Goal: Task Accomplishment & Management: Use online tool/utility

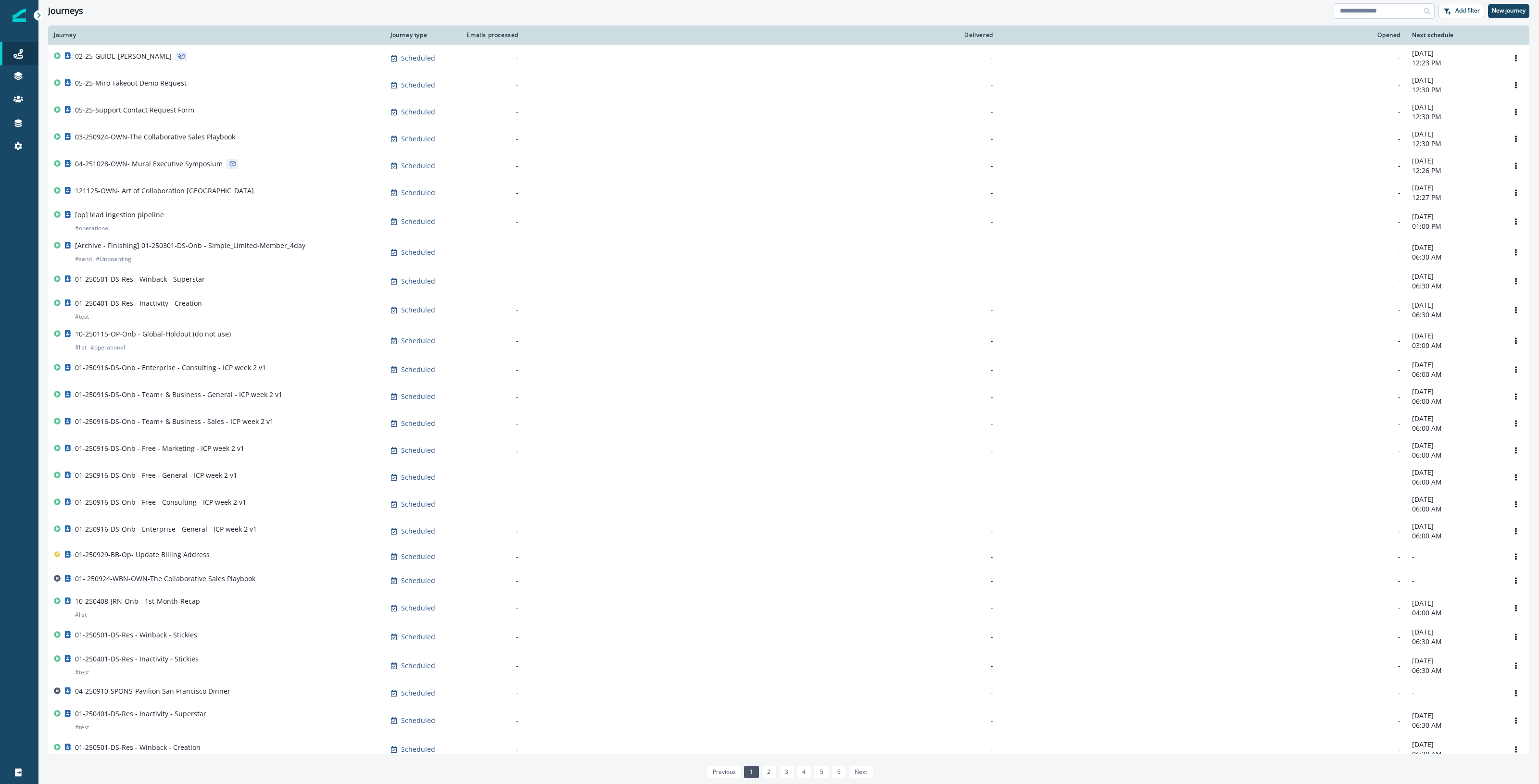
drag, startPoint x: 1400, startPoint y: 16, endPoint x: 1406, endPoint y: 17, distance: 6.1
click at [1400, 16] on input at bounding box center [1384, 11] width 101 height 16
type input "**********"
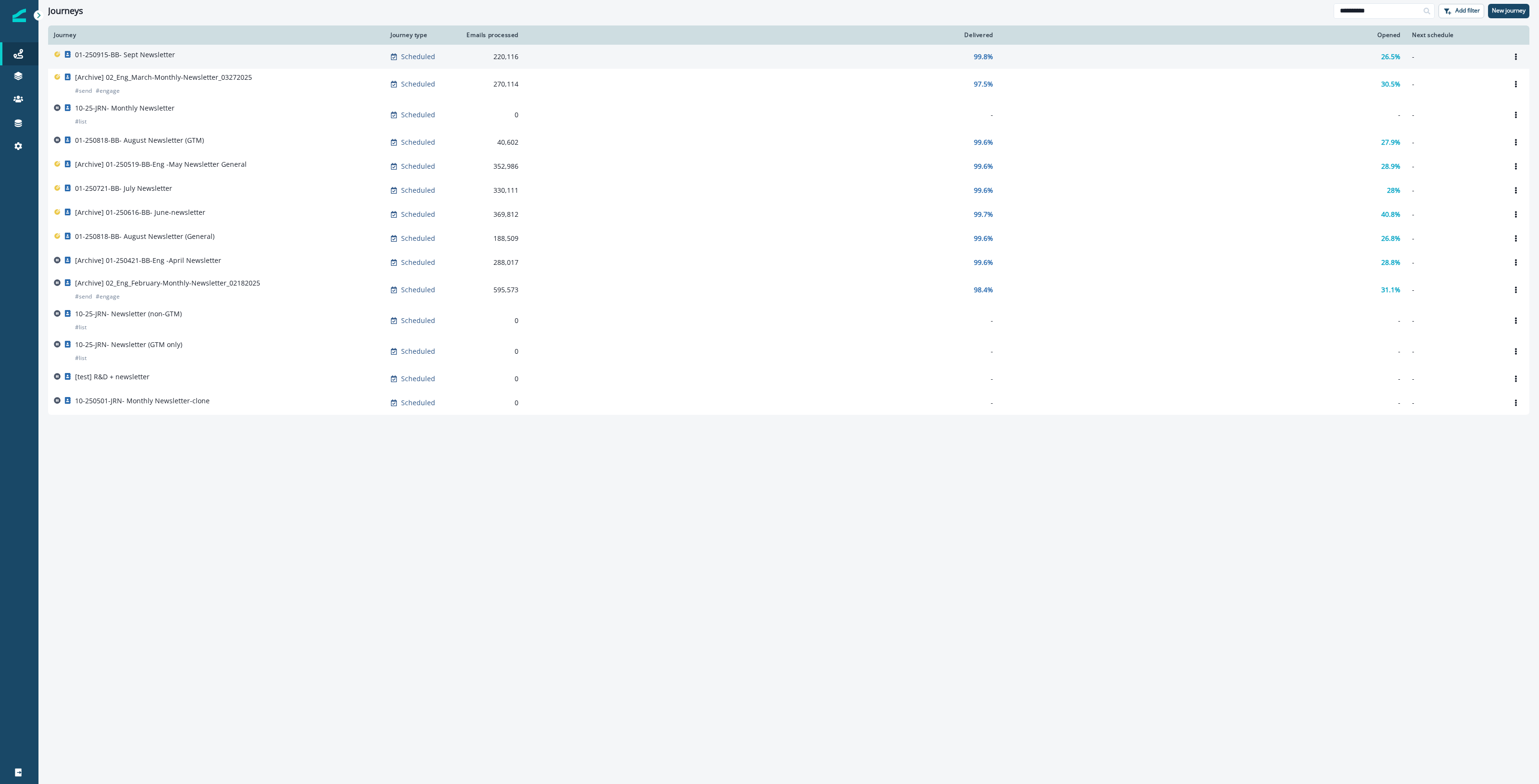
click at [296, 54] on div "01-250915-BB- Sept Newsletter" at bounding box center [216, 57] width 325 height 14
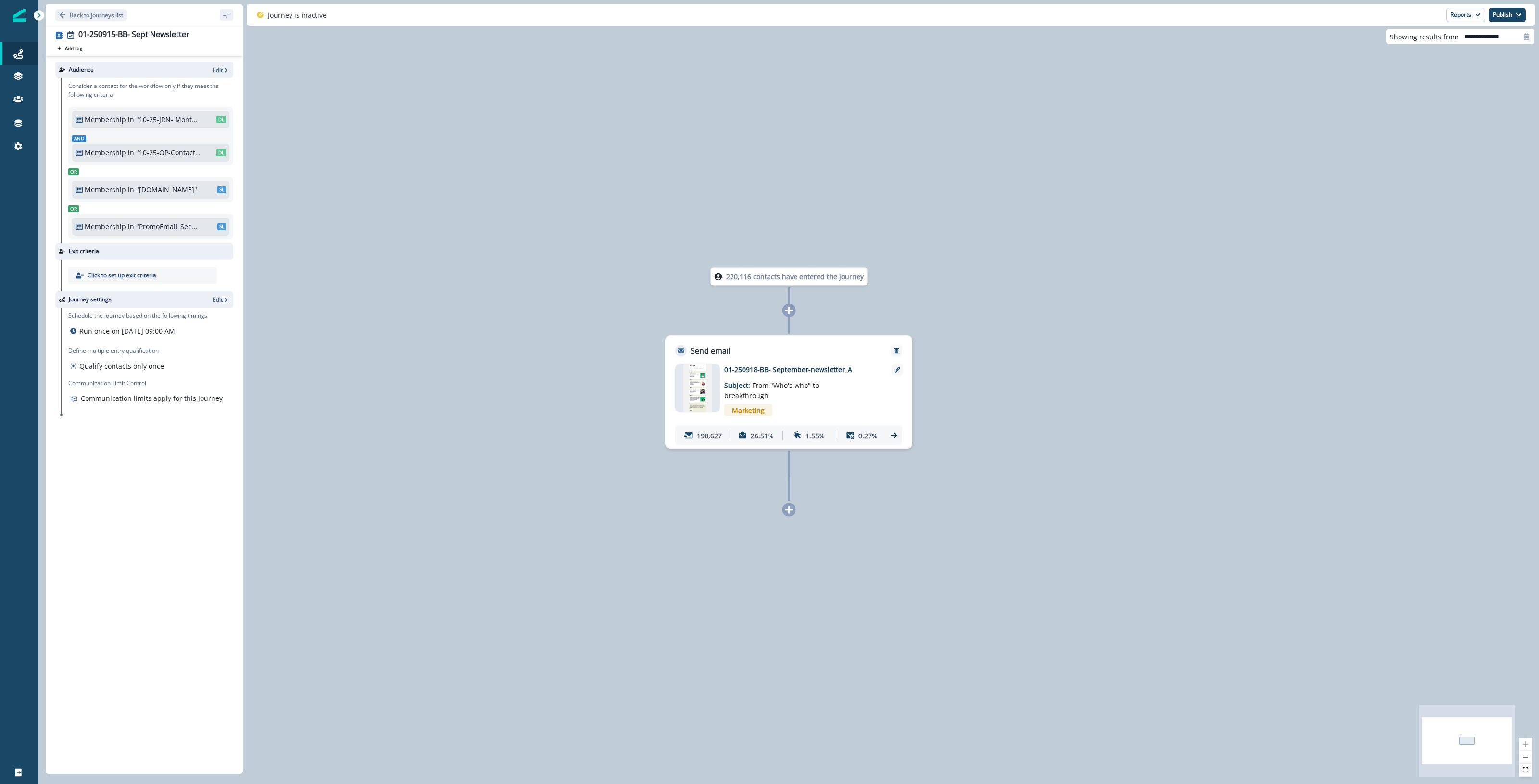
click at [767, 366] on p "01-250918-BB- September-newsletter_A" at bounding box center [801, 369] width 154 height 10
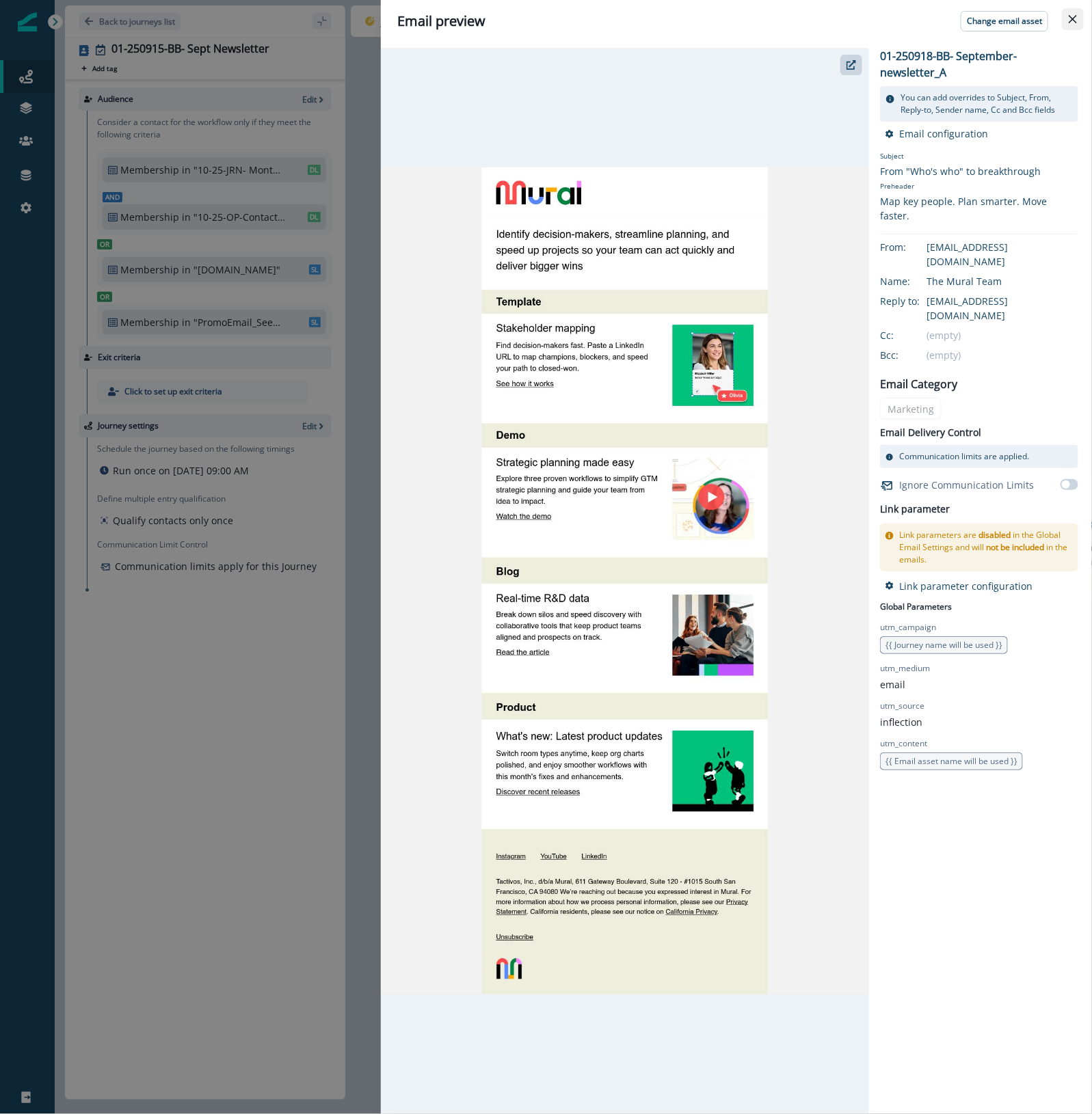
click at [1064, 16] on button "Close" at bounding box center [1072, 20] width 22 height 22
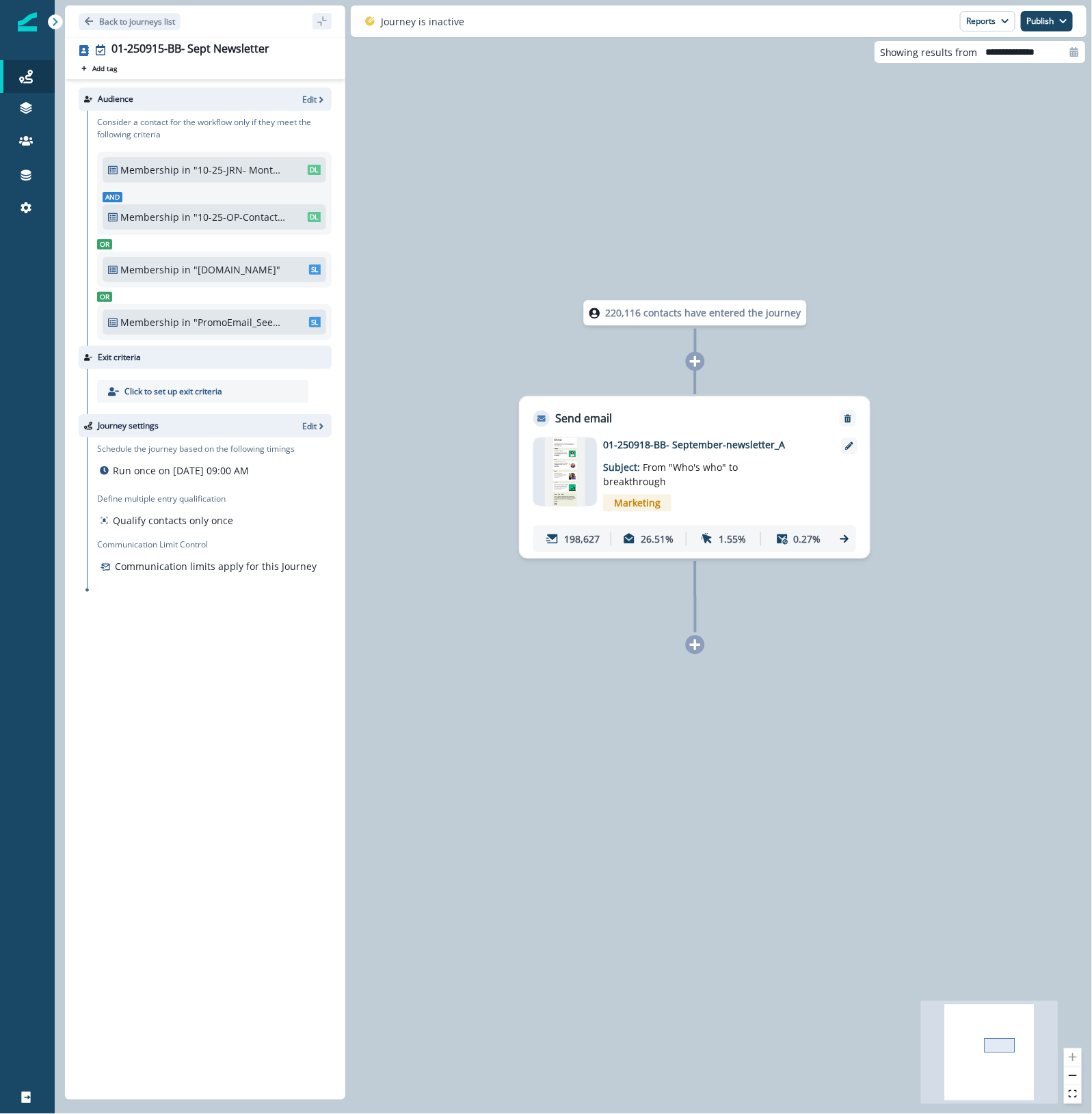
drag, startPoint x: 915, startPoint y: 790, endPoint x: 497, endPoint y: 701, distance: 427.4
click at [497, 701] on div "220,116 contacts have entered the journey Send email Email asset changed, journ…" at bounding box center [572, 557] width 1037 height 1114
